Goal: Transaction & Acquisition: Download file/media

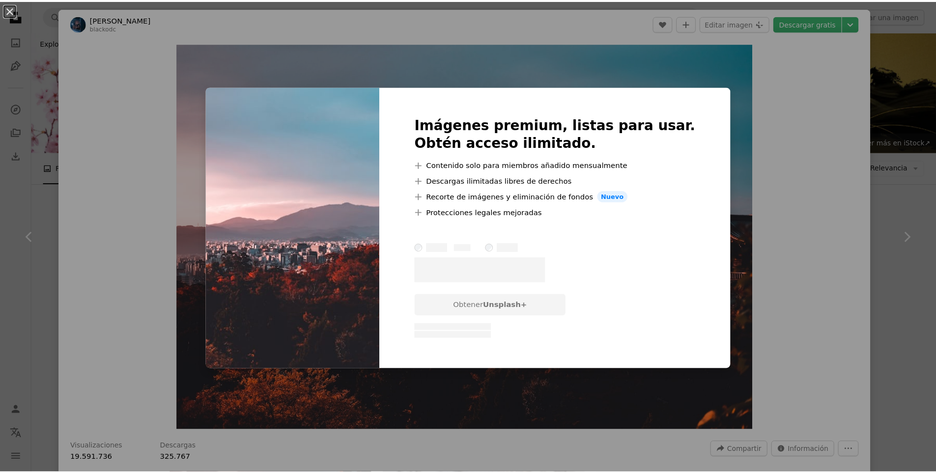
scroll to position [246, 0]
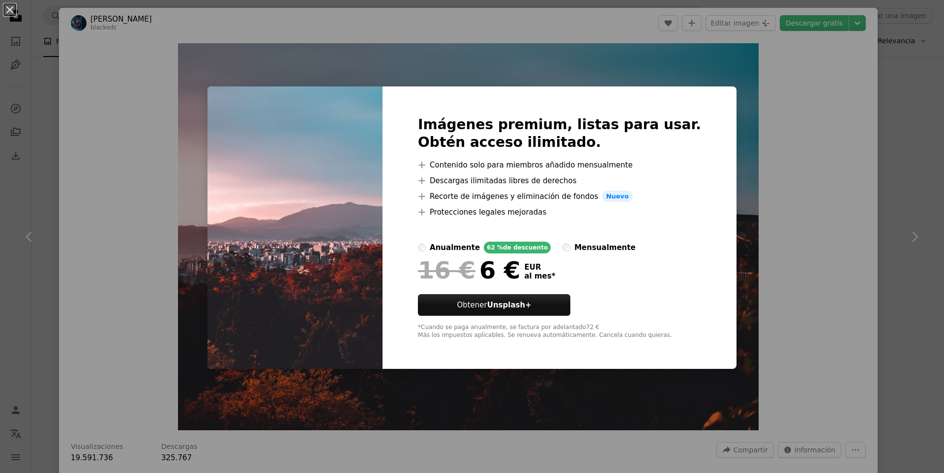
click at [771, 120] on div "An X shape Imágenes premium, listas para usar. Obtén acceso ilimitado. A plus s…" at bounding box center [472, 236] width 944 height 473
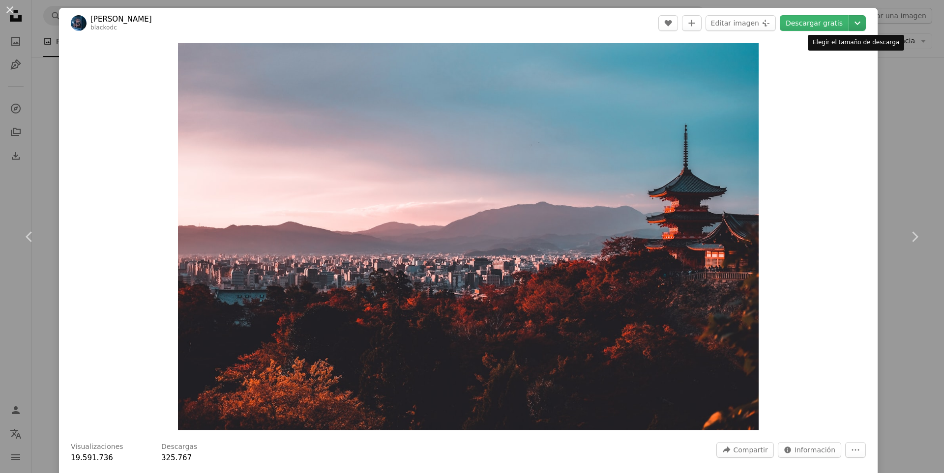
click at [849, 26] on icon "Chevron down" at bounding box center [857, 23] width 16 height 12
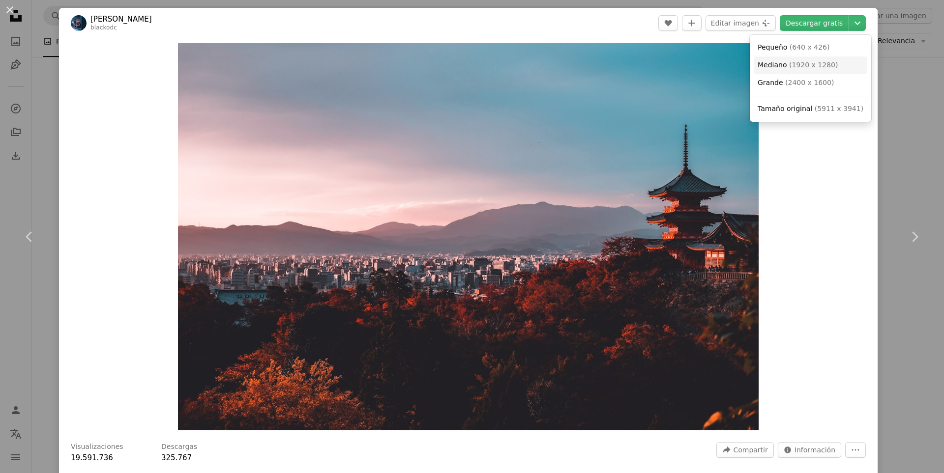
click at [817, 65] on span "( 1920 x 1280 )" at bounding box center [813, 65] width 49 height 8
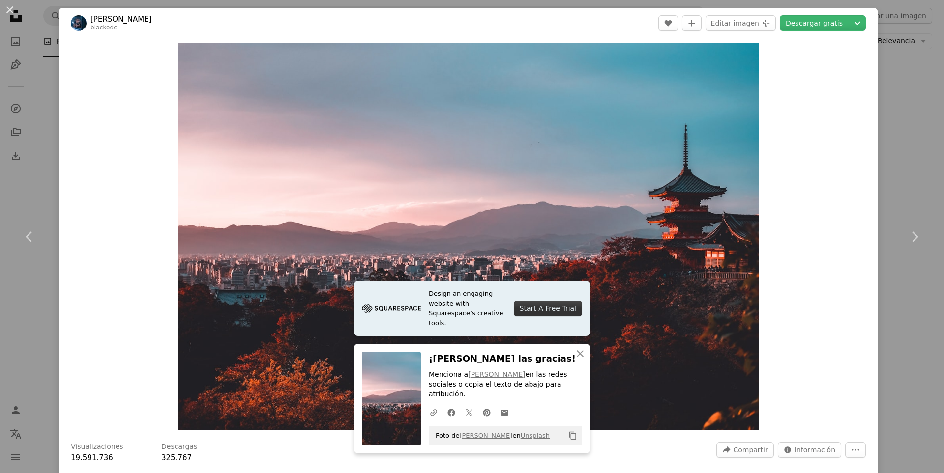
click at [888, 165] on div "An X shape Chevron left Chevron right Design an engaging website with Squarespa…" at bounding box center [472, 236] width 944 height 473
